Goal: Task Accomplishment & Management: Use online tool/utility

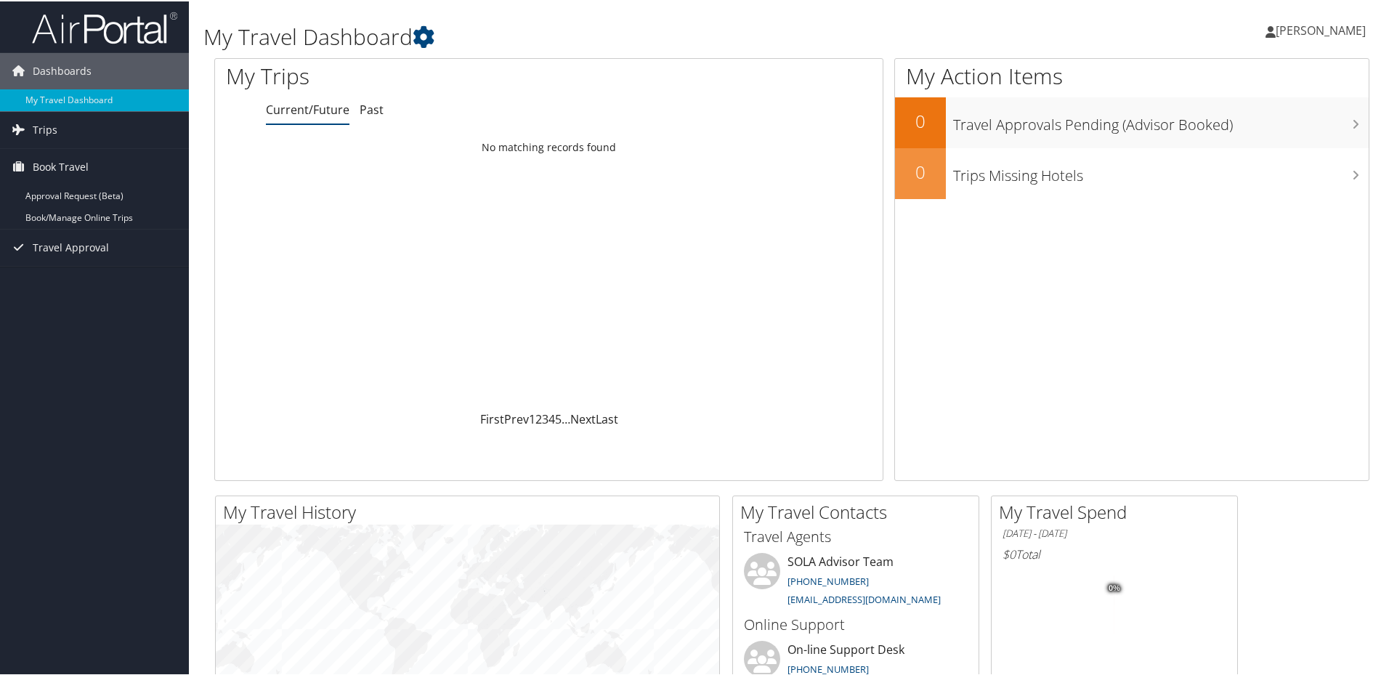
click at [88, 214] on link "Book/Manage Online Trips" at bounding box center [94, 217] width 189 height 22
